Goal: Transaction & Acquisition: Purchase product/service

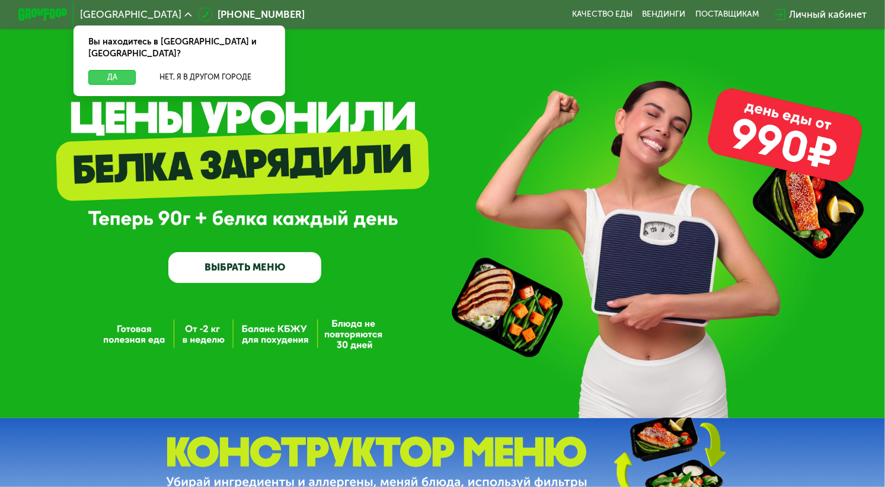
click at [112, 70] on button "Да" at bounding box center [111, 77] width 47 height 15
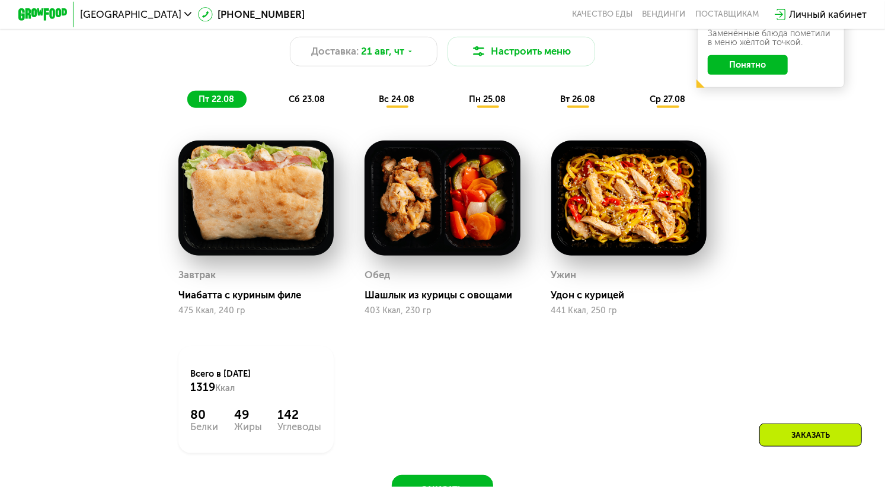
scroll to position [685, 0]
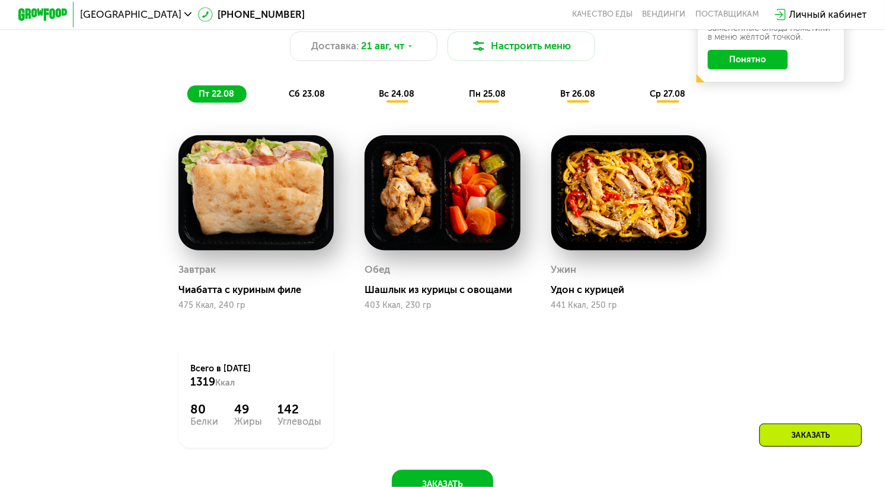
click at [629, 173] on img at bounding box center [630, 192] width 156 height 115
click at [597, 295] on div "Удон с курицей" at bounding box center [634, 289] width 165 height 12
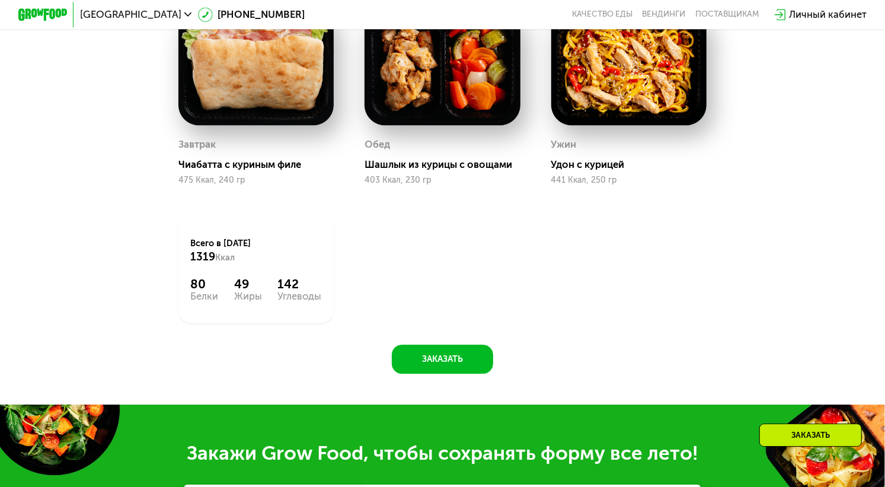
scroll to position [872, 0]
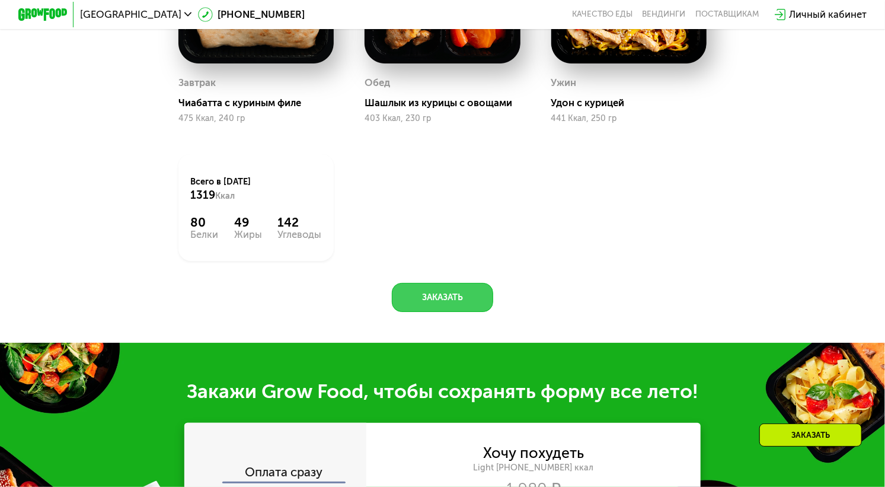
click at [457, 296] on button "Заказать" at bounding box center [442, 298] width 101 height 30
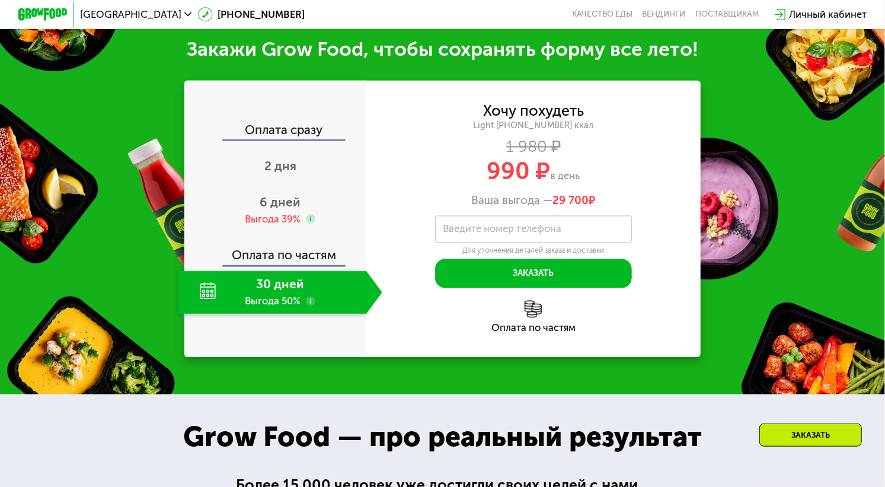
scroll to position [1215, 0]
click at [305, 165] on div "2 дня" at bounding box center [281, 166] width 204 height 43
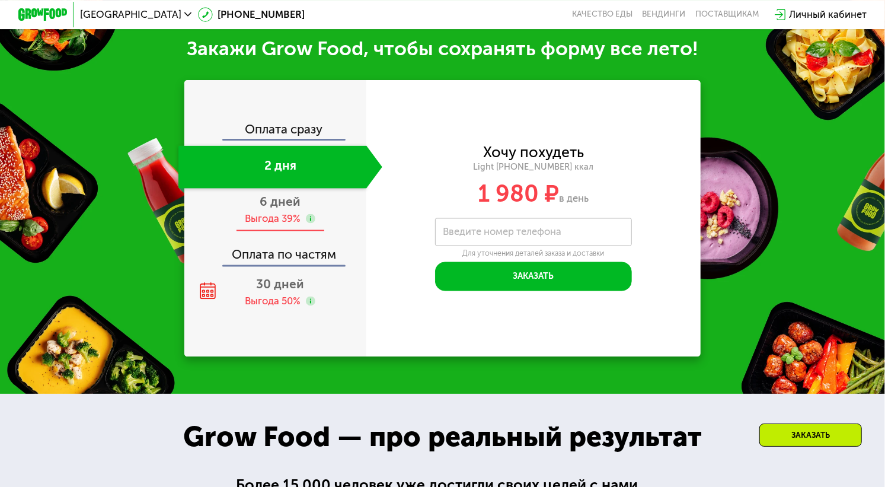
click at [285, 204] on span "6 дней" at bounding box center [280, 202] width 41 height 14
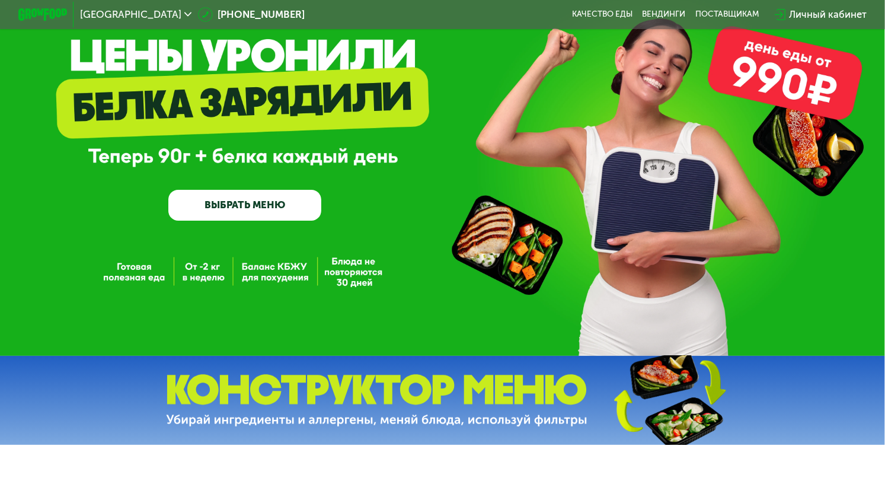
scroll to position [0, 0]
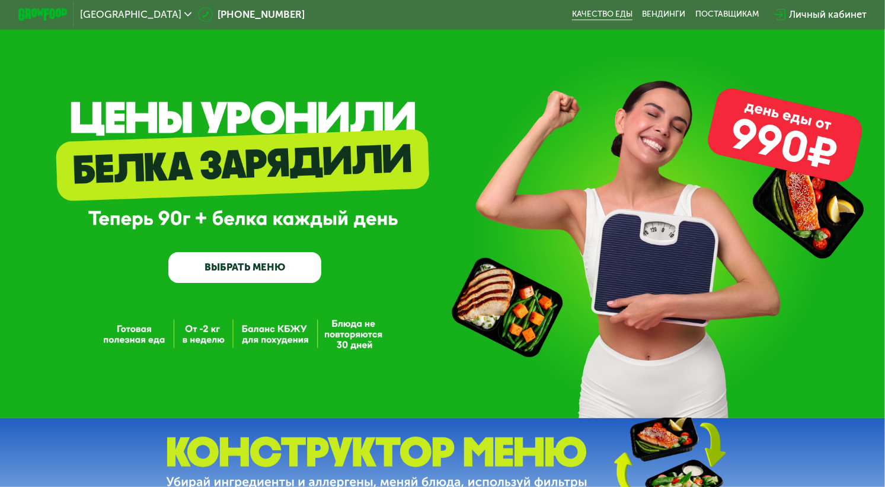
click at [622, 15] on link "Качество еды" at bounding box center [602, 14] width 60 height 10
